Goal: Task Accomplishment & Management: Manage account settings

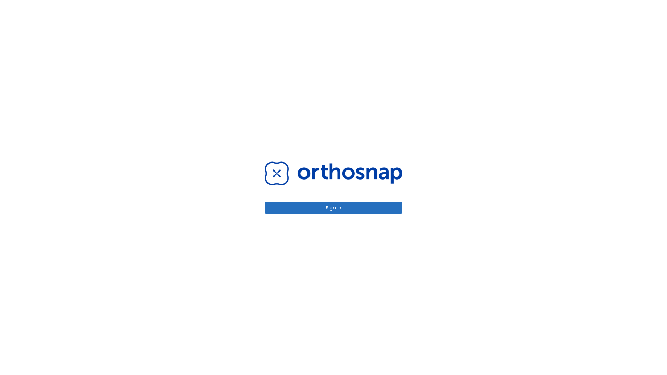
click at [334, 208] on button "Sign in" at bounding box center [334, 207] width 138 height 11
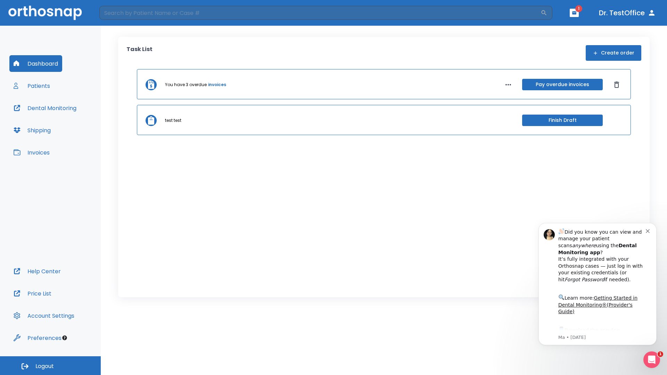
click at [50, 366] on span "Logout" at bounding box center [44, 367] width 18 height 8
